Goal: Information Seeking & Learning: Learn about a topic

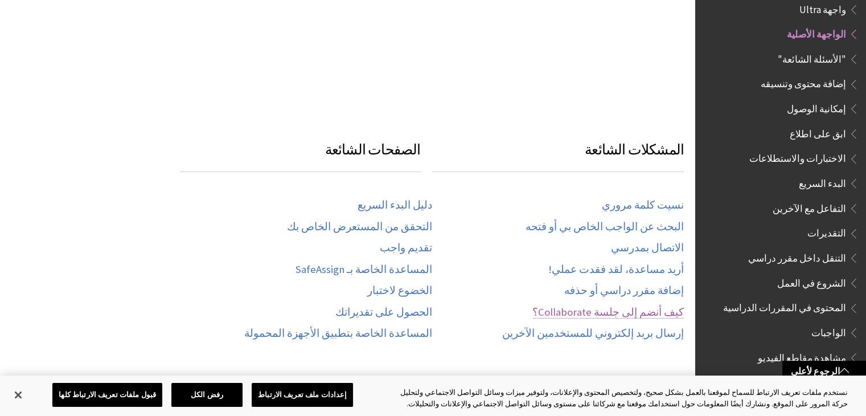
click at [579, 306] on link "كيف أنضم إلى جلسة Collaborate؟" at bounding box center [607, 312] width 151 height 13
click at [593, 268] on div "نسيت كلمة مروري البحث عن الواجب الخاص بي أو فتحه الاتصال بمدرسي أريد مساعدة، لق…" at bounding box center [558, 268] width 252 height 162
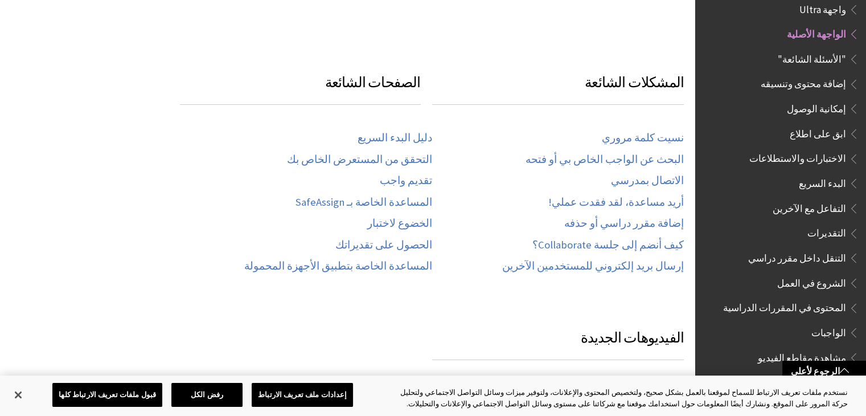
scroll to position [569, 0]
click at [735, 208] on span "التفاعل مع الآخرين" at bounding box center [789, 208] width 140 height 19
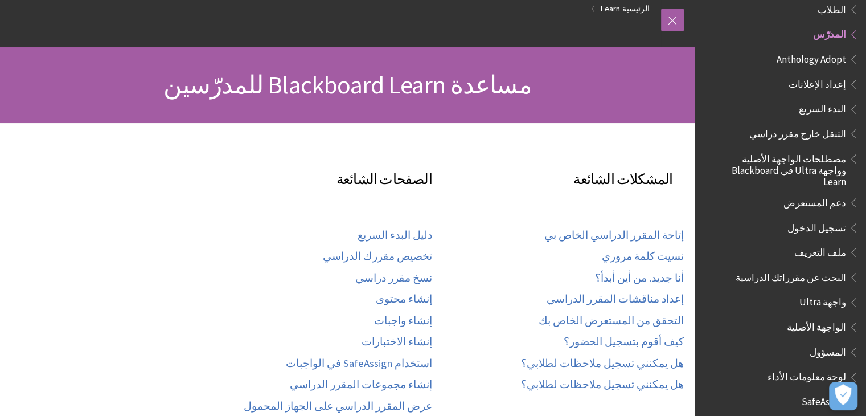
scroll to position [91, 0]
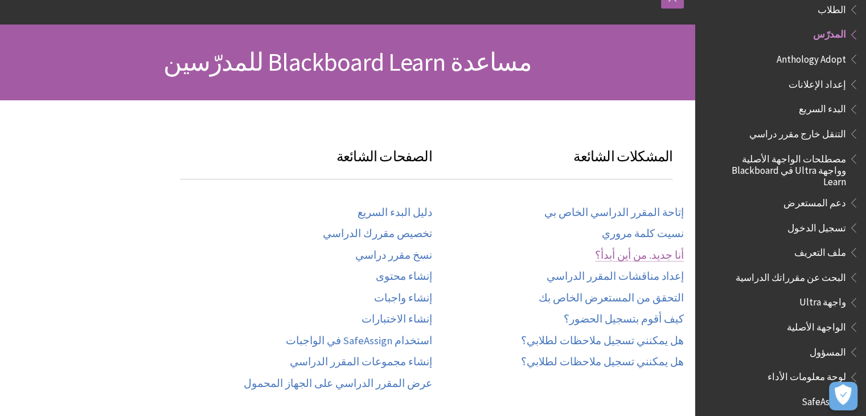
click at [638, 260] on link "أنا جديد. من أين أبدأ؟" at bounding box center [639, 255] width 89 height 13
